Goal: Transaction & Acquisition: Purchase product/service

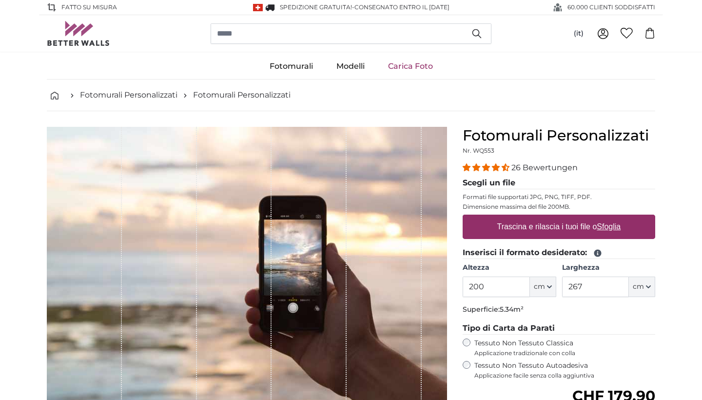
click at [647, 290] on button "cm" at bounding box center [642, 286] width 26 height 20
click at [594, 290] on input "267" at bounding box center [595, 286] width 67 height 20
type input "2"
type input "300"
click at [493, 290] on input "200" at bounding box center [495, 286] width 67 height 20
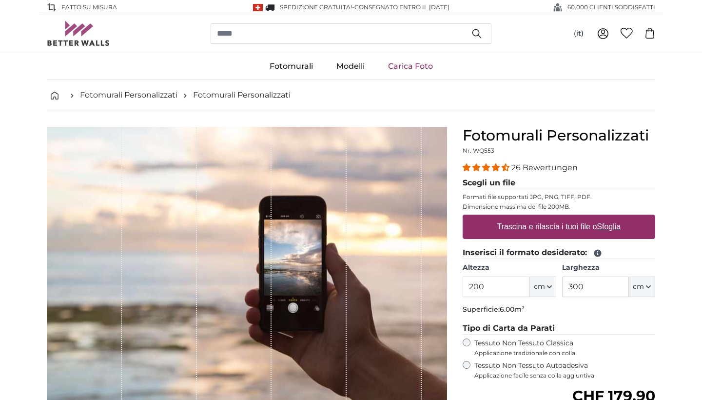
click at [610, 225] on u "Sfoglia" at bounding box center [609, 226] width 24 height 8
click at [610, 217] on input "Trascina e rilascia i tuoi file o Sfoglia" at bounding box center [558, 215] width 192 height 3
type input "**********"
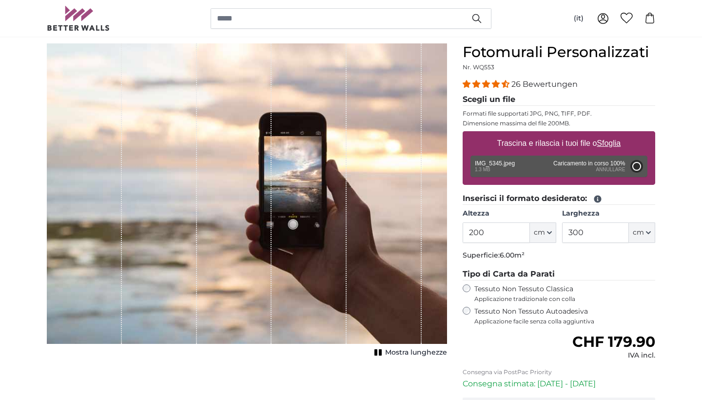
scroll to position [80, 0]
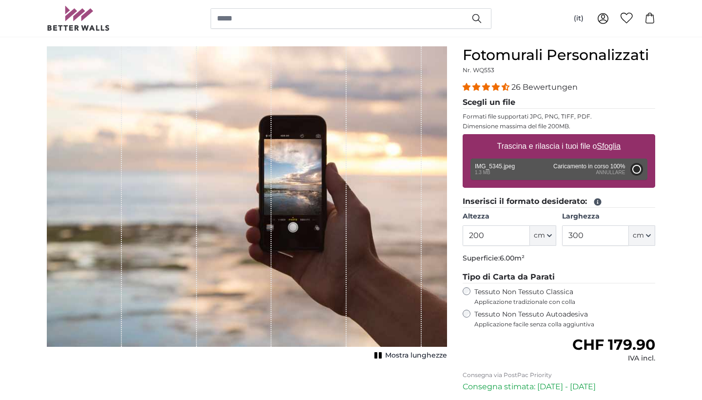
type input "76"
type input "87.4"
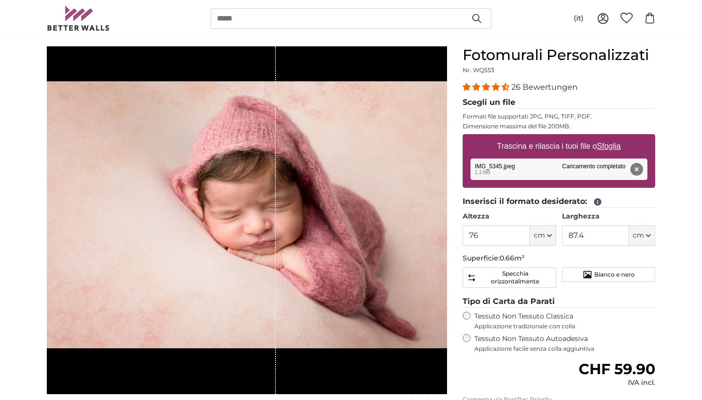
click at [275, 249] on div "1 of 1" at bounding box center [161, 219] width 229 height 347
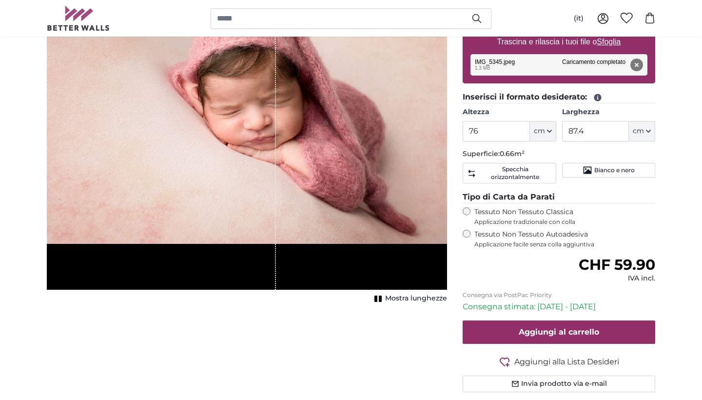
scroll to position [223, 0]
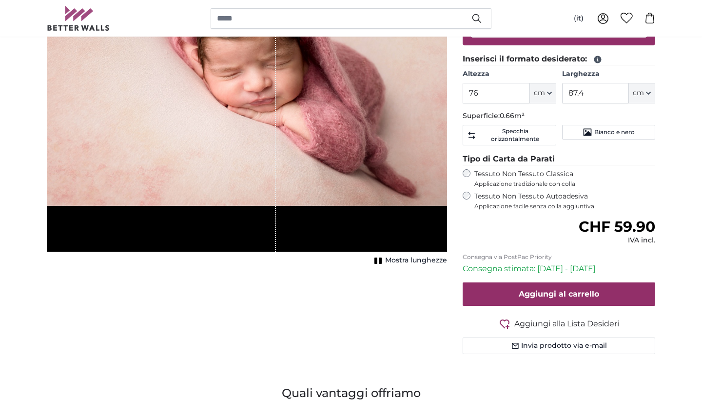
click at [399, 259] on span "Mostra lunghezze" at bounding box center [416, 260] width 62 height 10
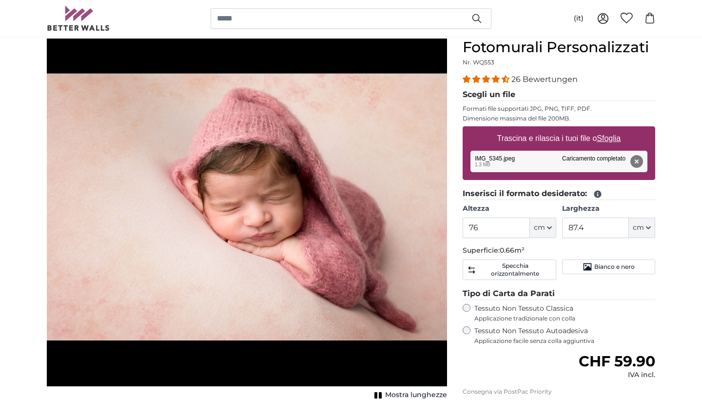
scroll to position [89, 0]
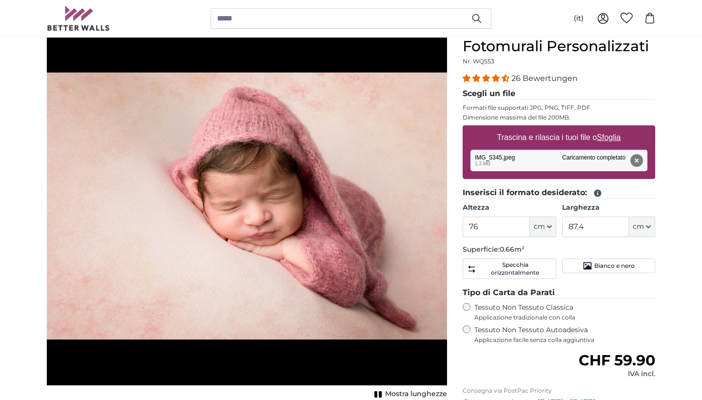
click at [543, 230] on span "cm" at bounding box center [539, 227] width 11 height 10
drag, startPoint x: 484, startPoint y: 227, endPoint x: 462, endPoint y: 227, distance: 21.4
click at [462, 227] on input "76" at bounding box center [495, 226] width 67 height 20
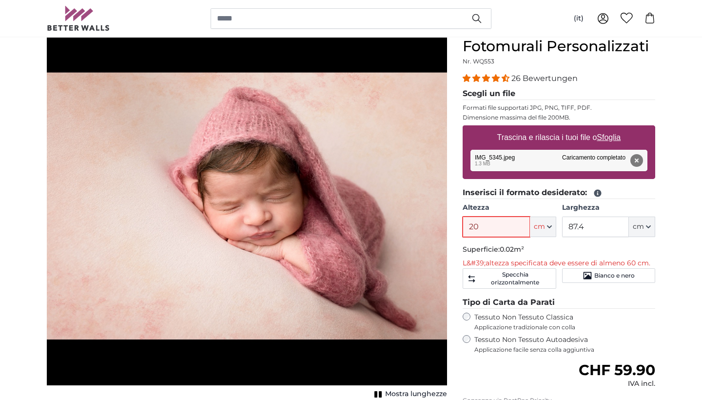
type input "200"
